Goal: Information Seeking & Learning: Learn about a topic

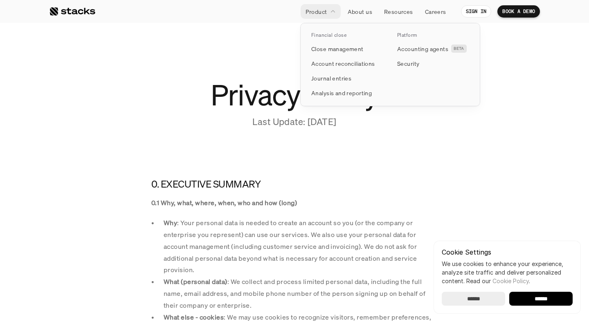
scroll to position [48, 0]
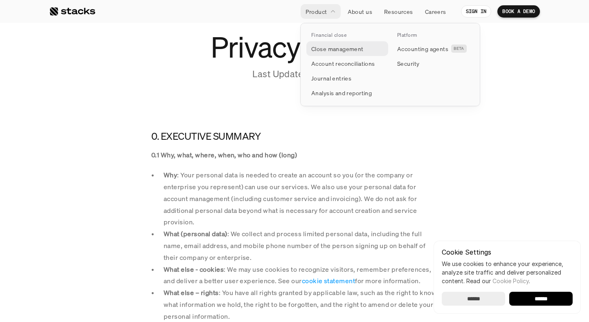
click at [344, 48] on p "Close management" at bounding box center [337, 49] width 52 height 9
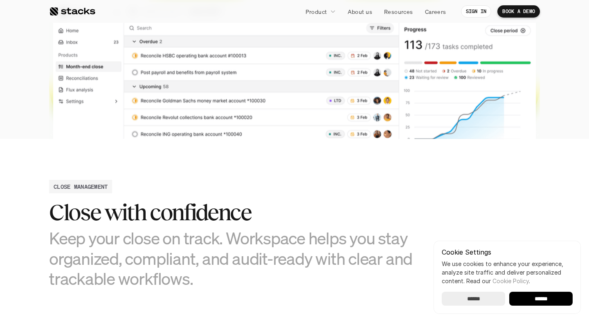
scroll to position [263, 0]
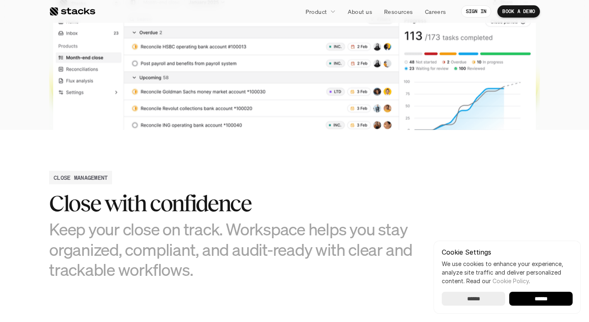
click at [534, 298] on input "******" at bounding box center [540, 299] width 63 height 14
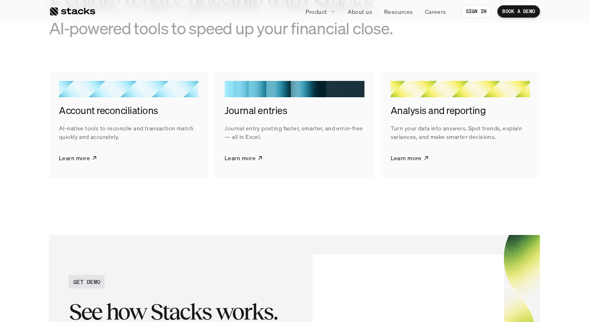
scroll to position [1289, 0]
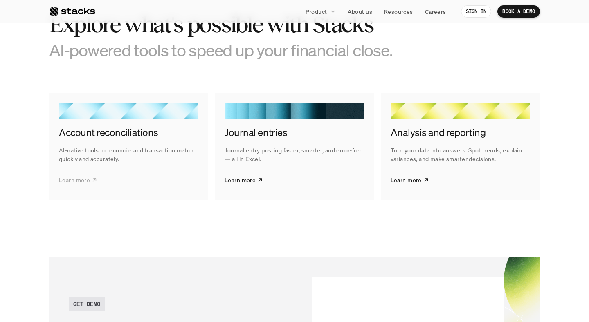
click at [83, 180] on p "Learn more" at bounding box center [74, 180] width 31 height 9
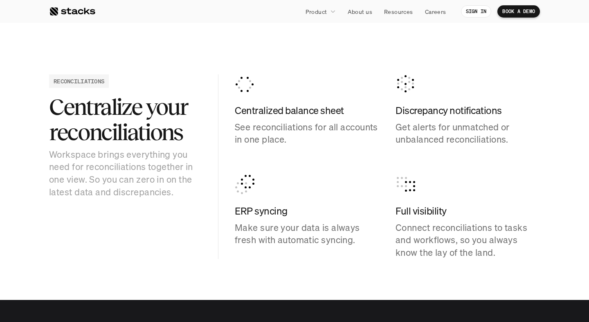
scroll to position [810, 0]
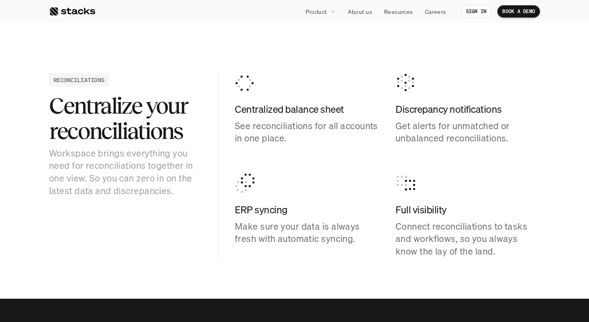
drag, startPoint x: 73, startPoint y: 155, endPoint x: 114, endPoint y: 187, distance: 52.2
click at [114, 187] on p "Workspace brings everything you need for reconciliations together in one view. …" at bounding box center [125, 172] width 152 height 50
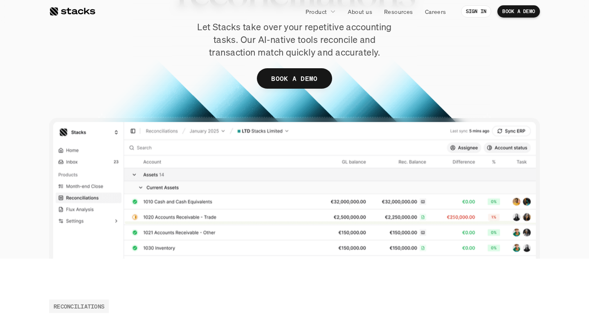
scroll to position [0, 0]
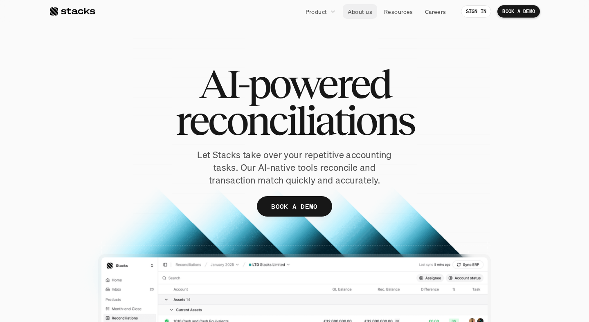
click at [366, 15] on p "About us" at bounding box center [360, 11] width 25 height 9
